Goal: Browse casually

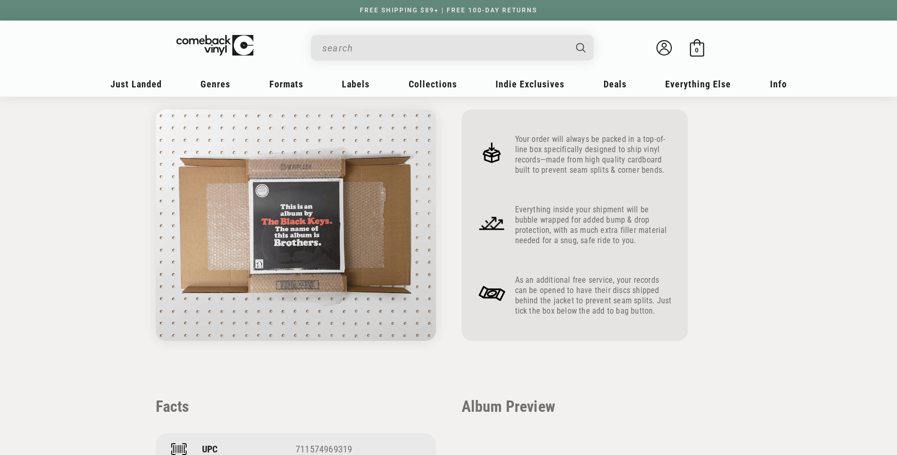
scroll to position [379, 0]
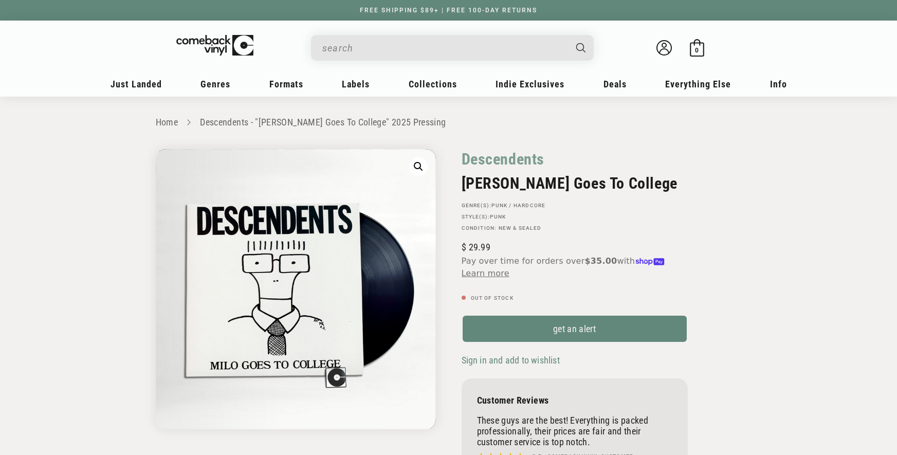
click at [732, 189] on div "Descendents Milo Goes To College GENRE(S): Punk / Hardcore STYLE(S): Punk Condi…" at bounding box center [595, 317] width 293 height 336
